Goal: Check status: Check status

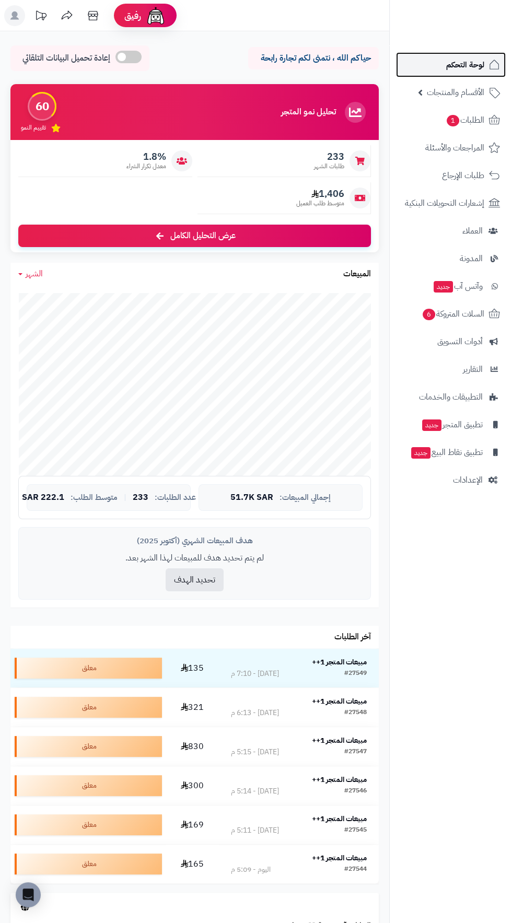
click at [448, 64] on span "لوحة التحكم" at bounding box center [465, 64] width 38 height 15
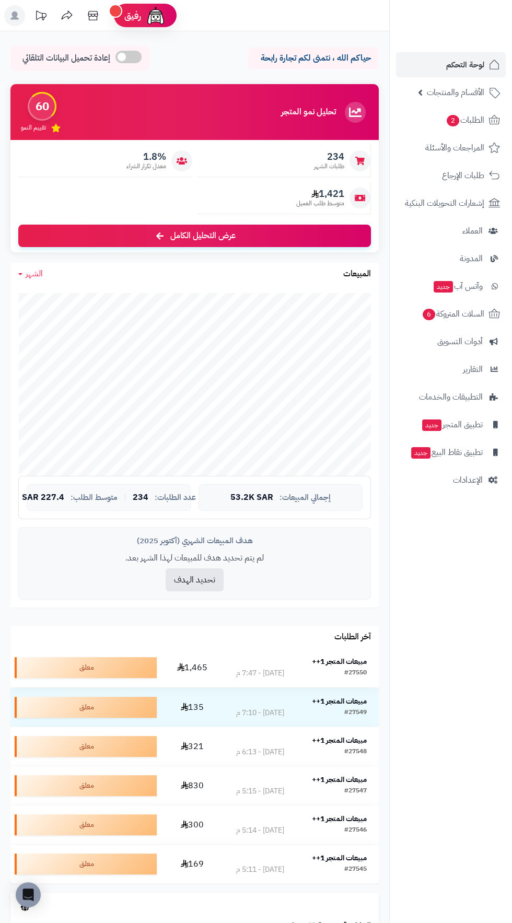
click at [341, 667] on div "مبيعات المتجر 1++" at bounding box center [301, 662] width 131 height 11
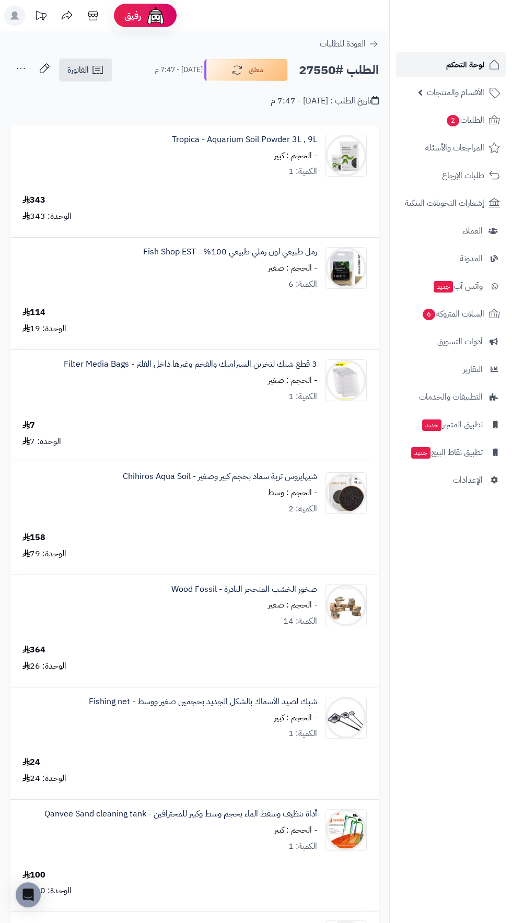
click at [453, 65] on span "لوحة التحكم" at bounding box center [465, 64] width 38 height 15
